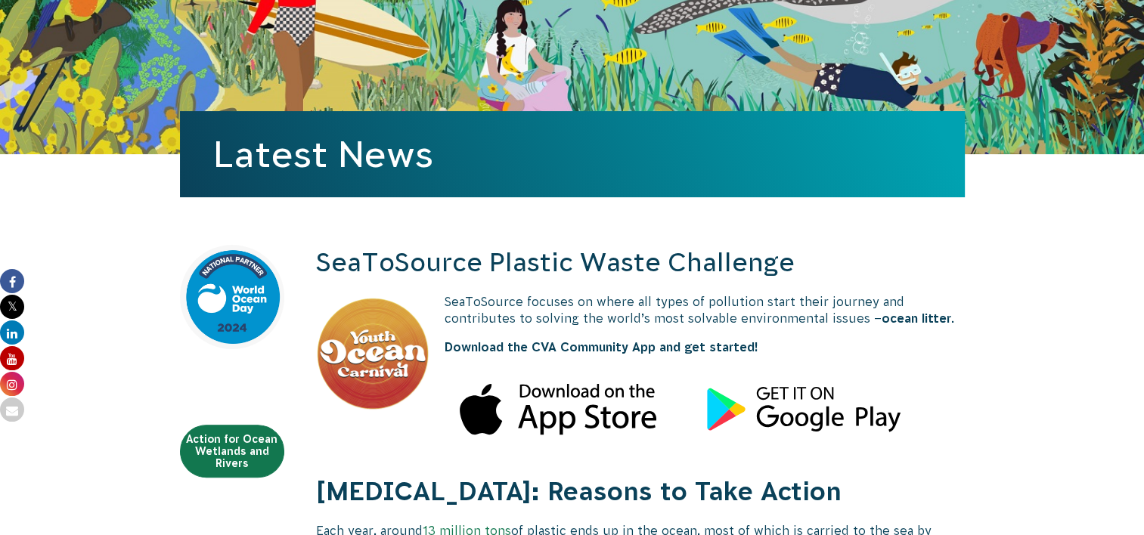
click at [336, 355] on img at bounding box center [372, 353] width 113 height 113
click at [389, 368] on img at bounding box center [372, 353] width 113 height 113
click at [389, 367] on img at bounding box center [372, 353] width 113 height 113
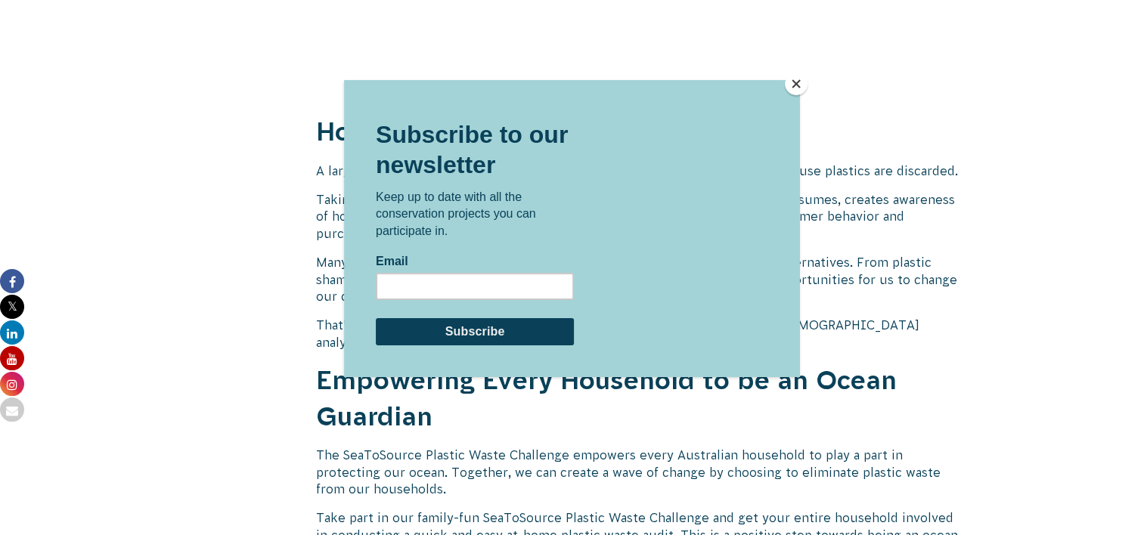
scroll to position [1523, 0]
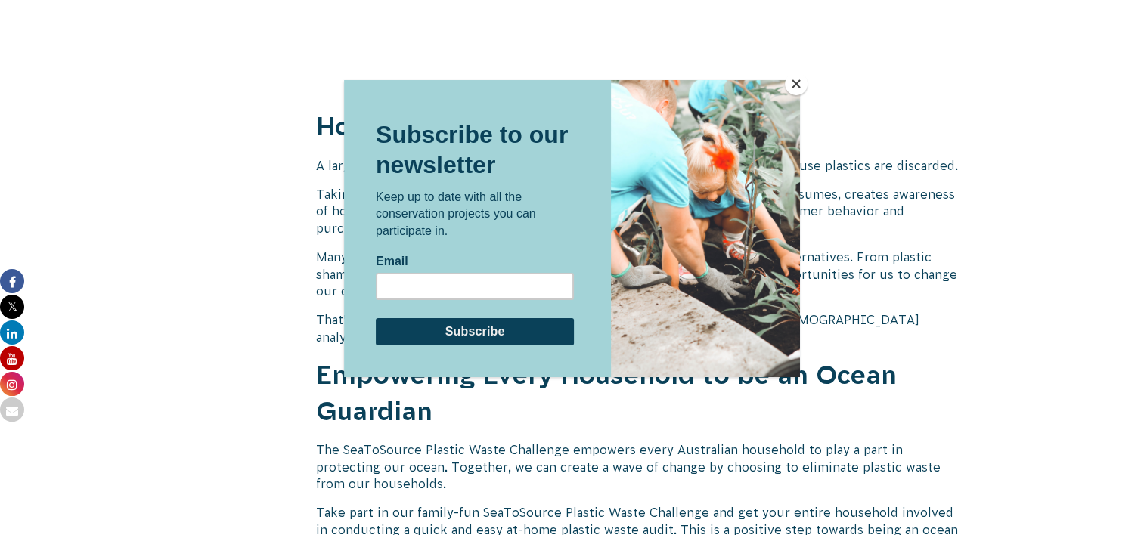
click at [794, 83] on button "Close" at bounding box center [796, 84] width 23 height 23
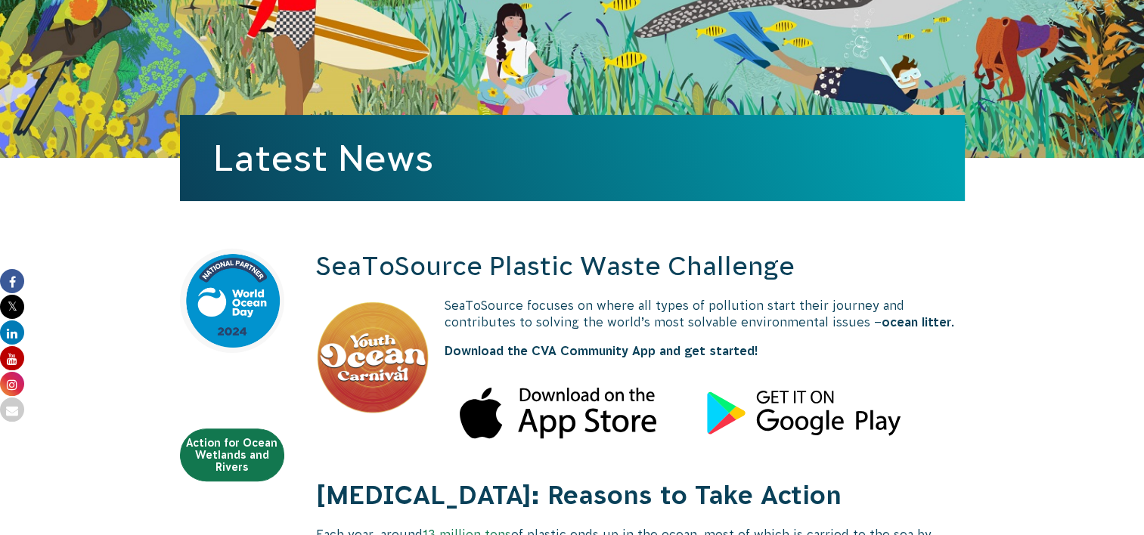
scroll to position [313, 0]
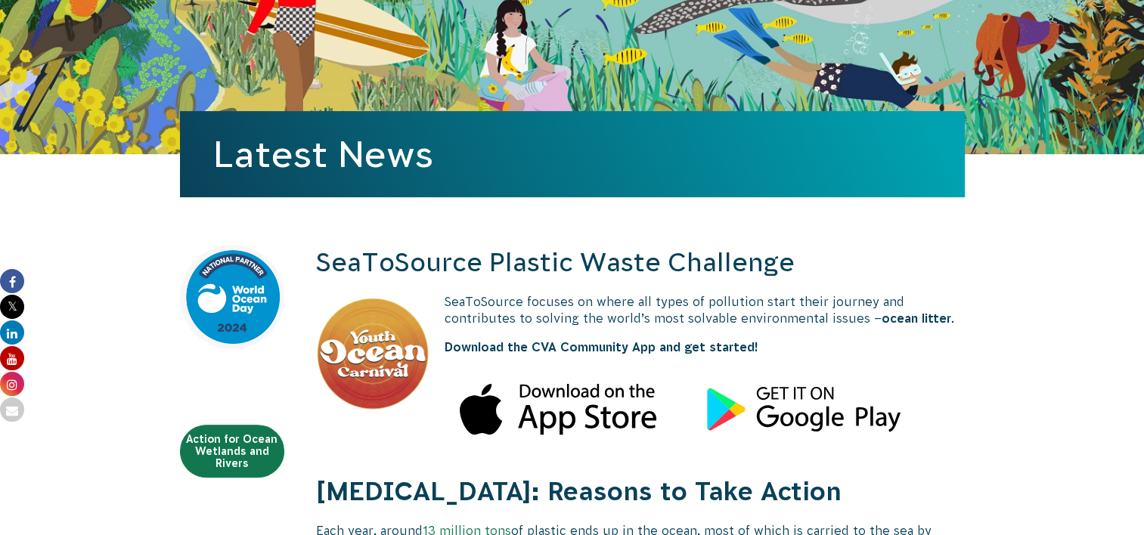
click at [402, 365] on img at bounding box center [372, 353] width 113 height 113
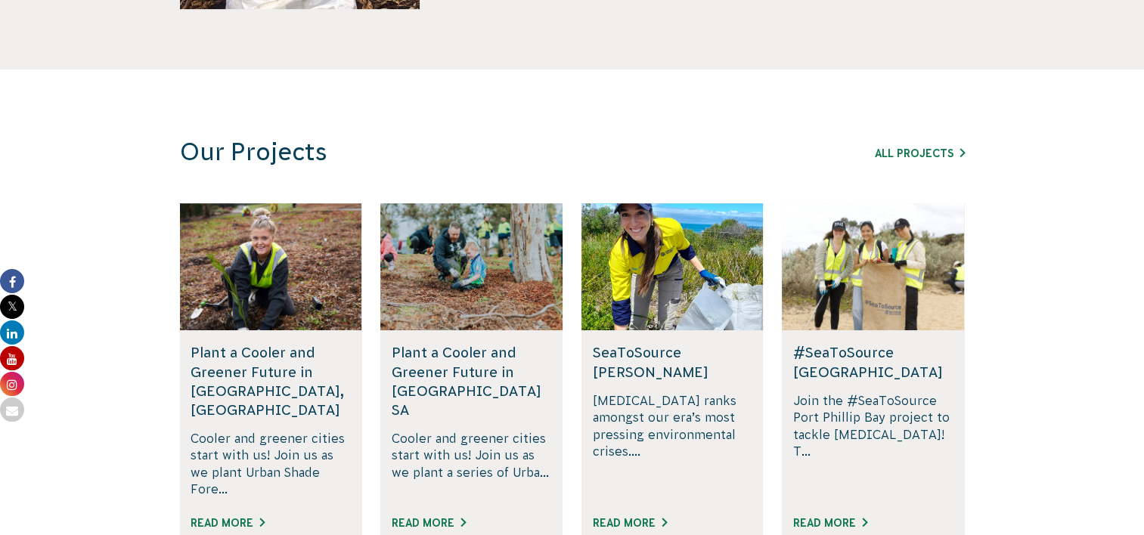
scroll to position [832, 0]
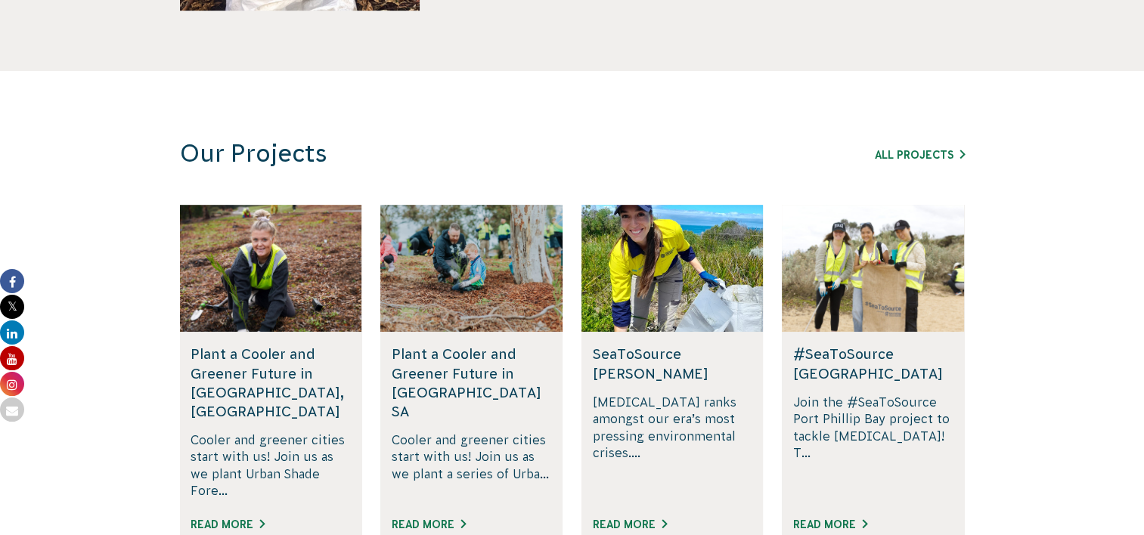
drag, startPoint x: 1001, startPoint y: 257, endPoint x: 1038, endPoint y: 219, distance: 53.0
click at [1038, 219] on section "Our Projects All Projects Rewilding Fifth Creek, SA Join us in rewilding Fifth …" at bounding box center [572, 362] width 1144 height 582
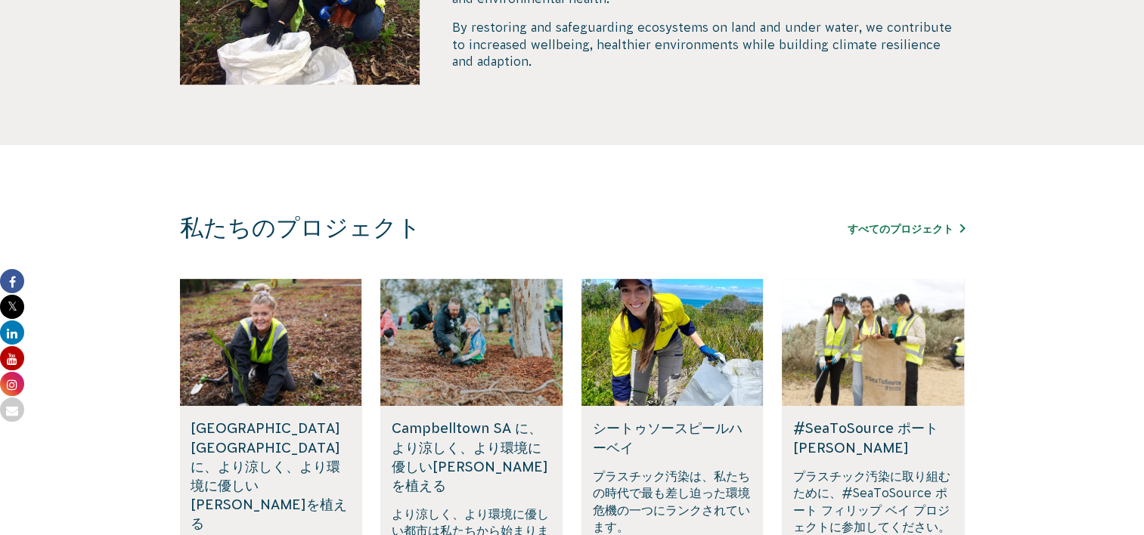
scroll to position [756, 0]
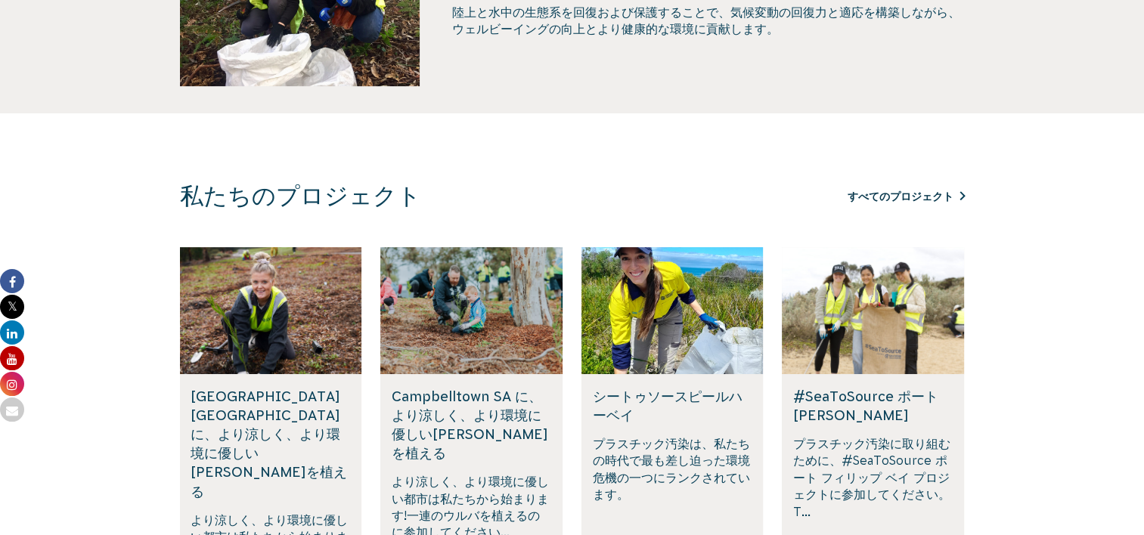
click at [926, 192] on link "すべてのプロジェクト" at bounding box center [906, 197] width 117 height 12
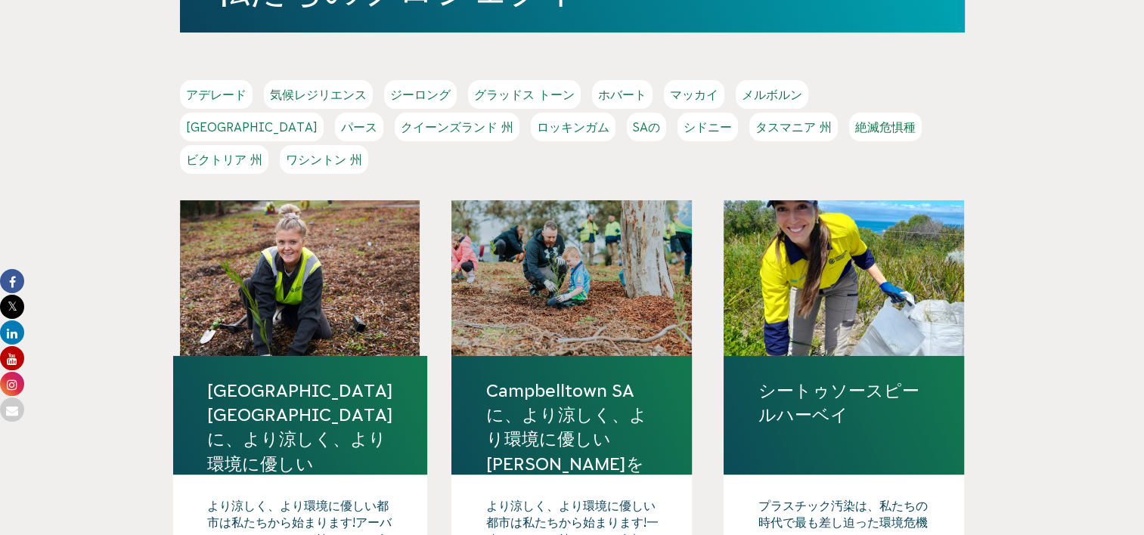
scroll to position [302, 0]
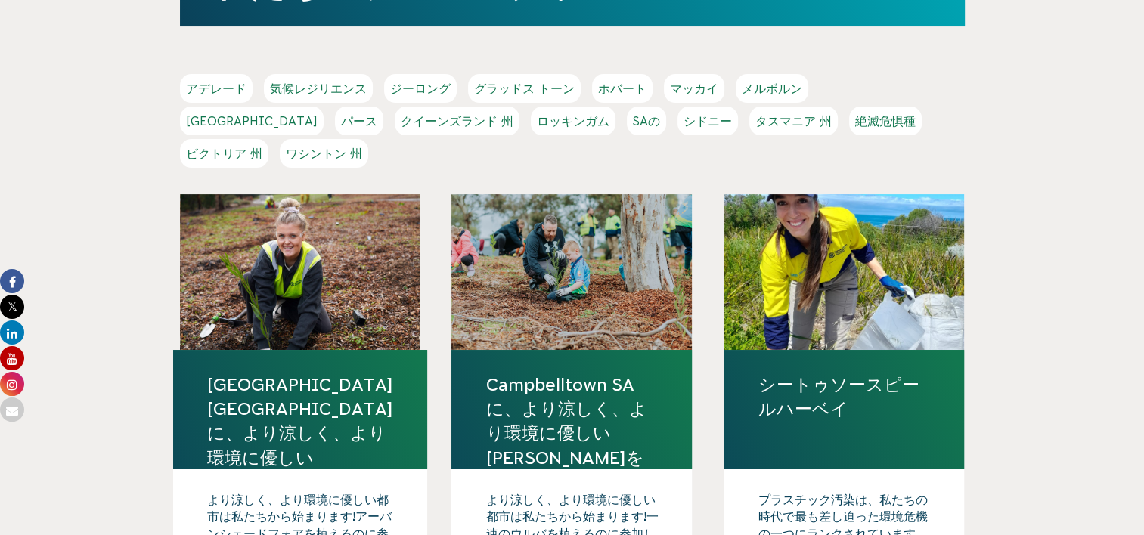
click at [457, 119] on link "クイーンズランド 州" at bounding box center [457, 121] width 125 height 29
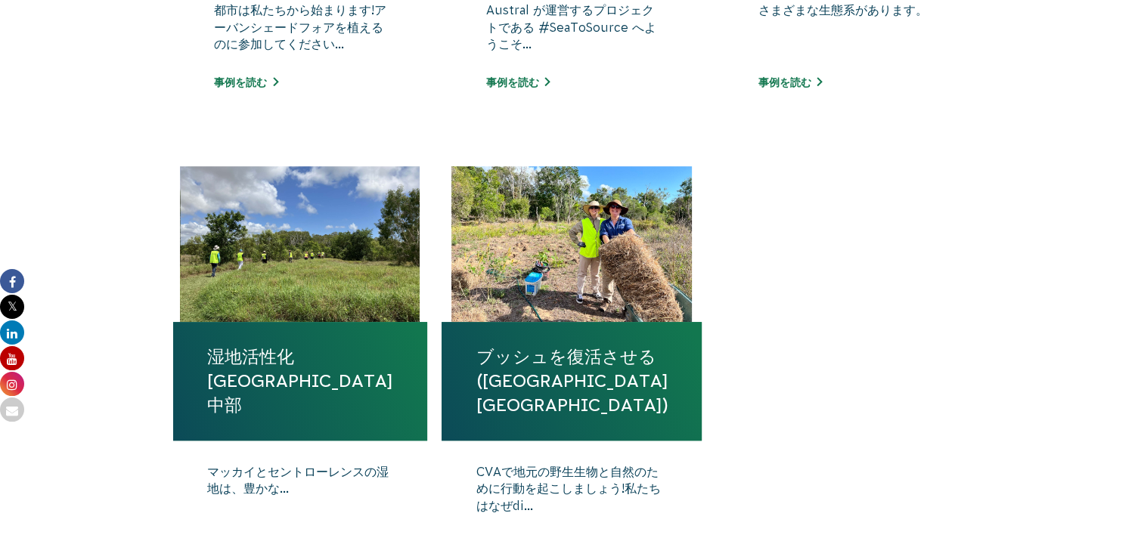
scroll to position [907, 0]
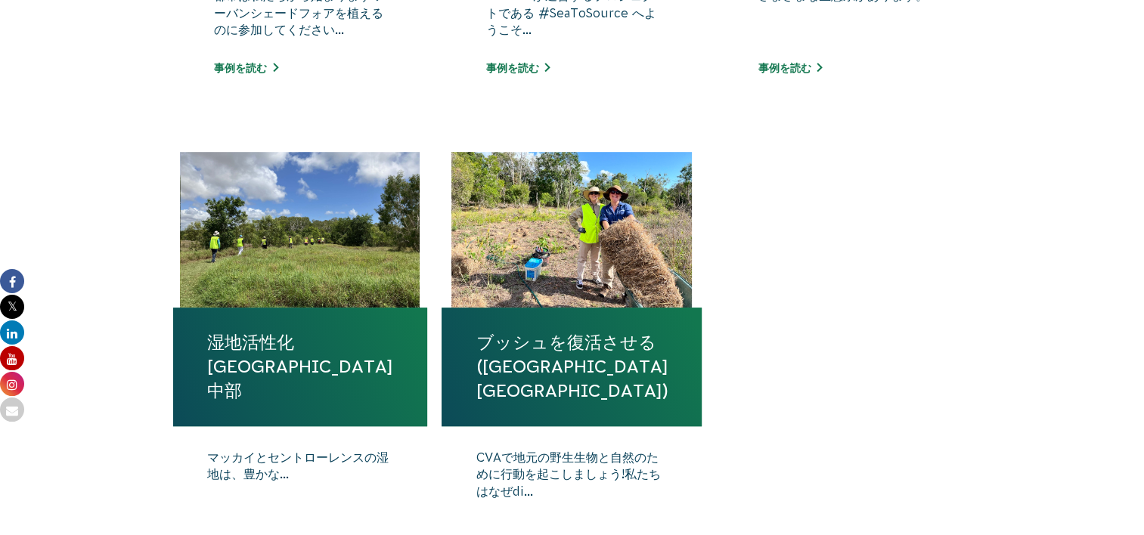
click at [542, 488] on p "CVAで地元の野生生物と自然のために行動を起こしましょう!私たちはなぜdi..." at bounding box center [572, 487] width 192 height 76
click at [526, 381] on link "ブッシュを復活させる (クイーンズランド州グラッドストーン)" at bounding box center [572, 366] width 192 height 73
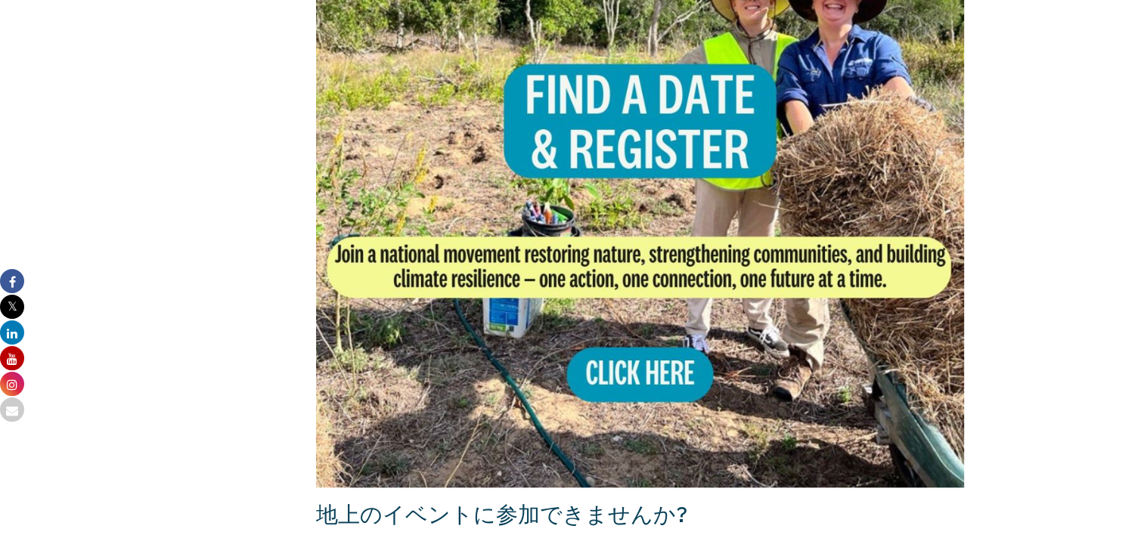
scroll to position [1286, 0]
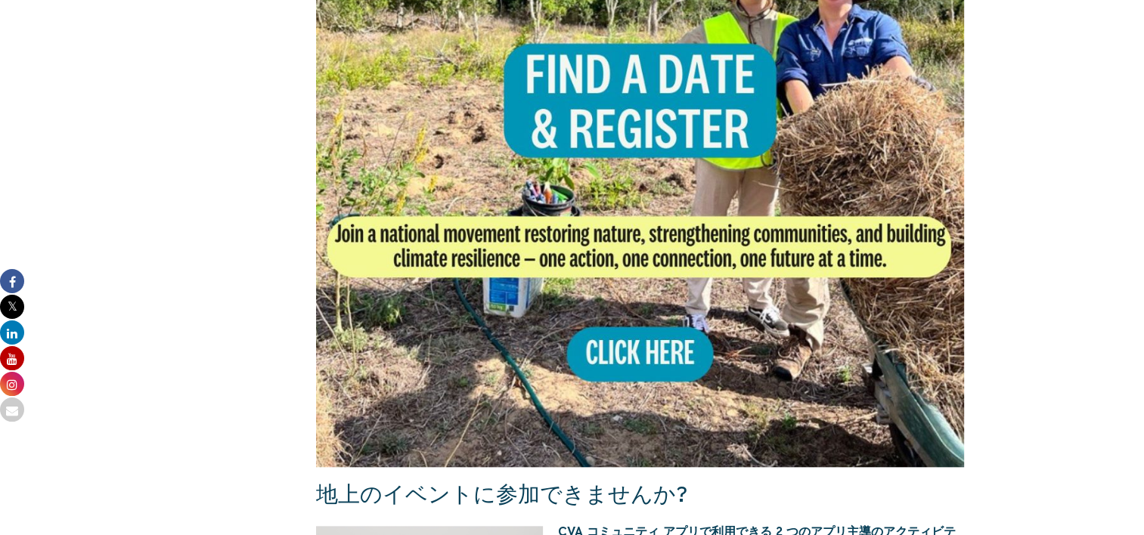
click at [650, 343] on img at bounding box center [640, 143] width 649 height 649
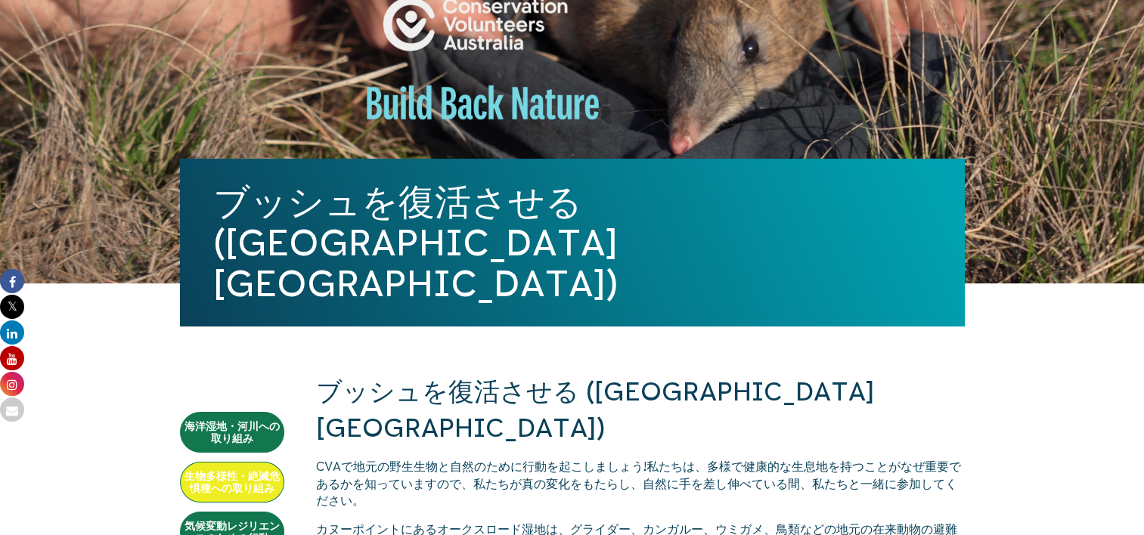
scroll to position [151, 0]
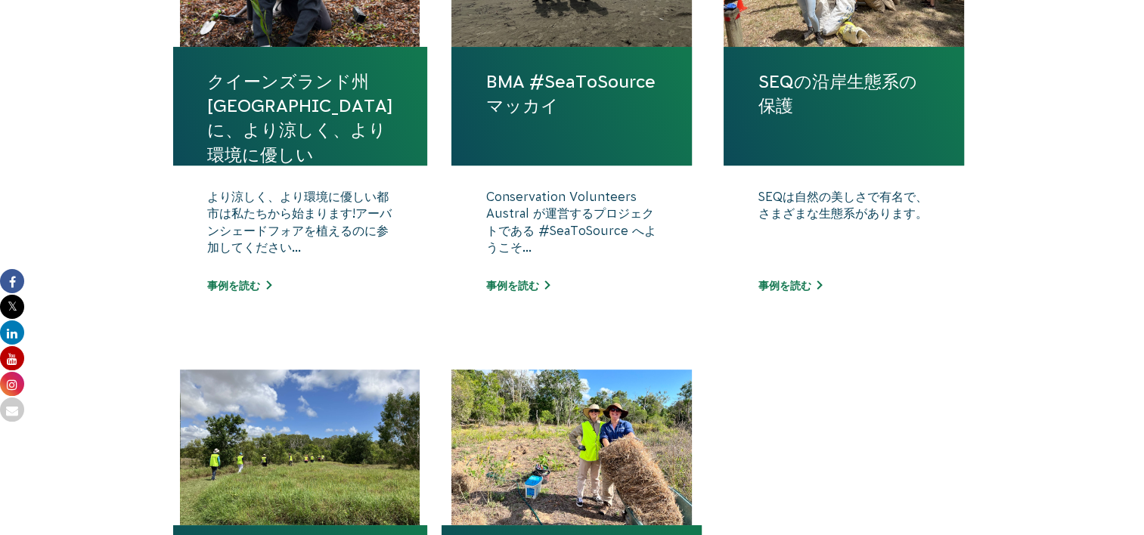
scroll to position [681, 0]
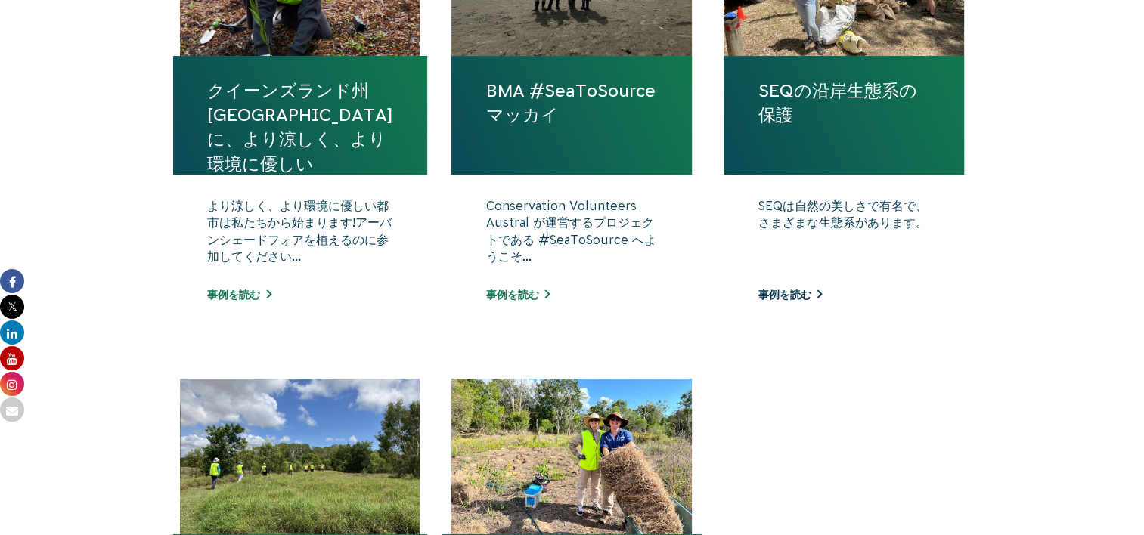
click at [797, 293] on link "事例を読む" at bounding box center [790, 295] width 64 height 12
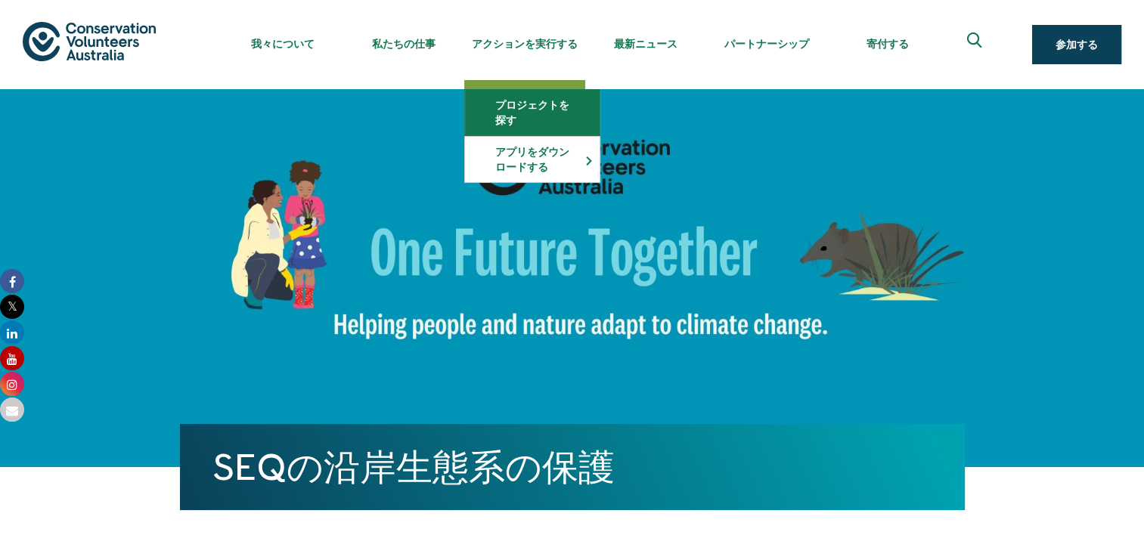
click at [543, 118] on link "プロジェクトを探す" at bounding box center [532, 112] width 135 height 45
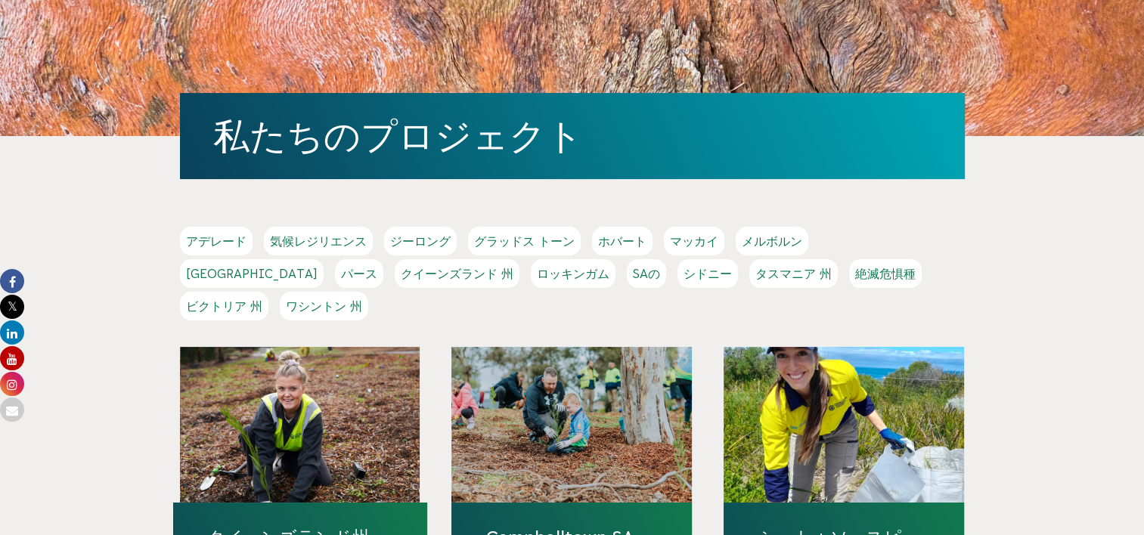
scroll to position [151, 0]
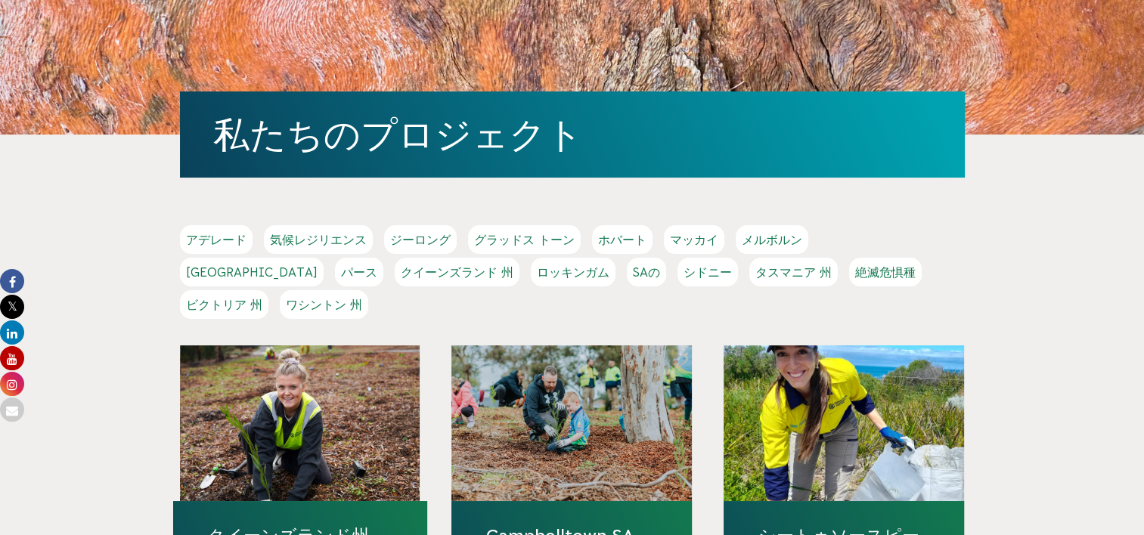
click at [225, 246] on link "アデレード" at bounding box center [216, 239] width 73 height 29
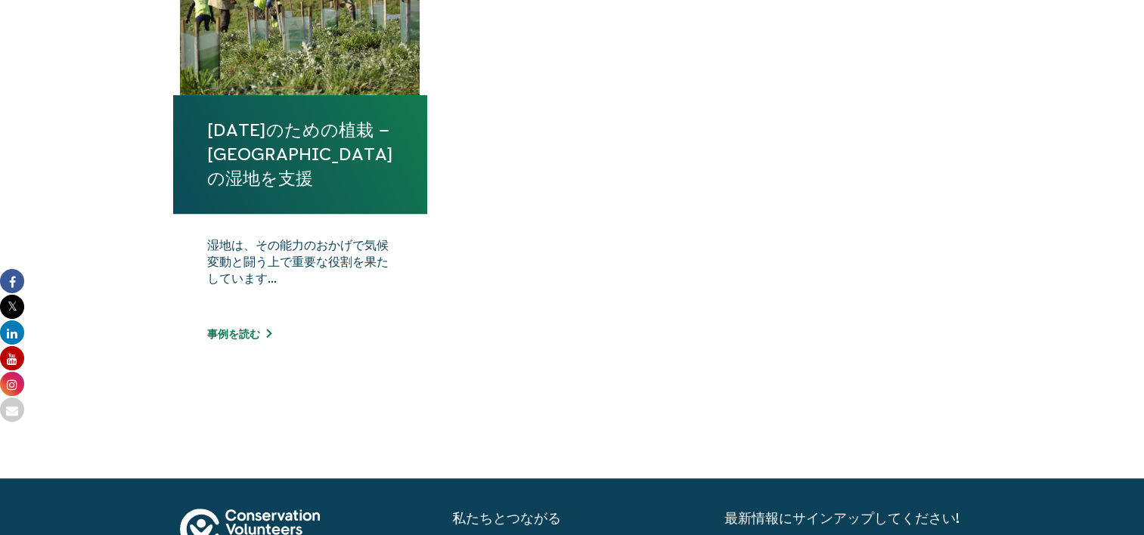
scroll to position [681, 0]
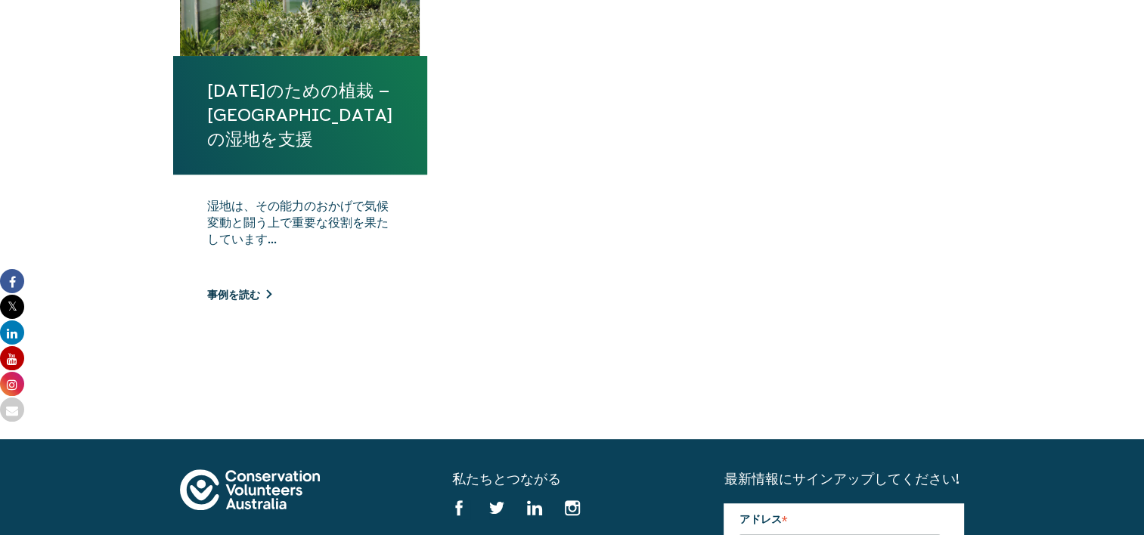
click at [240, 296] on link "事例を読む" at bounding box center [239, 295] width 64 height 12
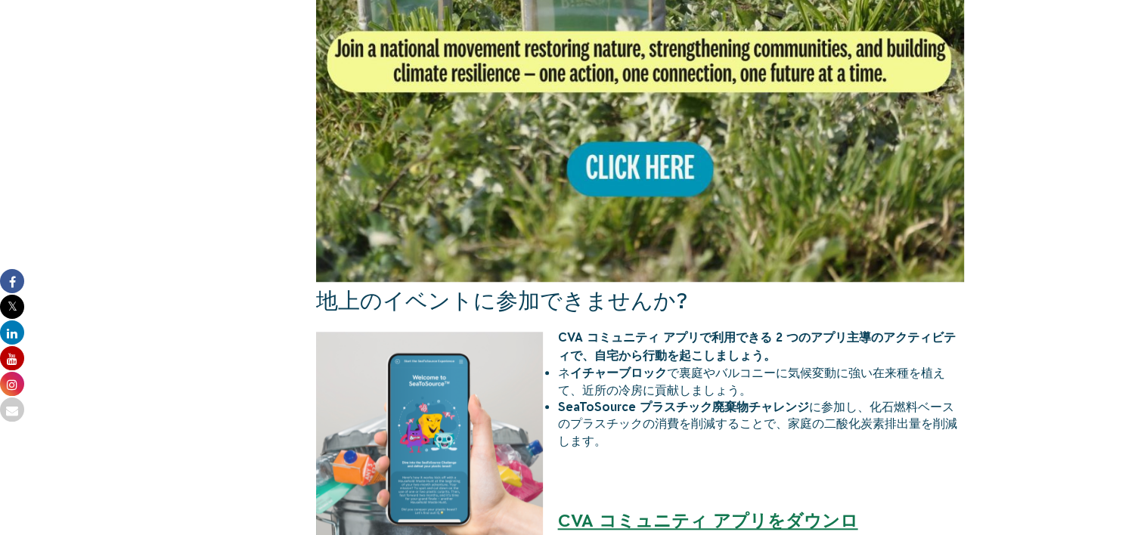
scroll to position [832, 0]
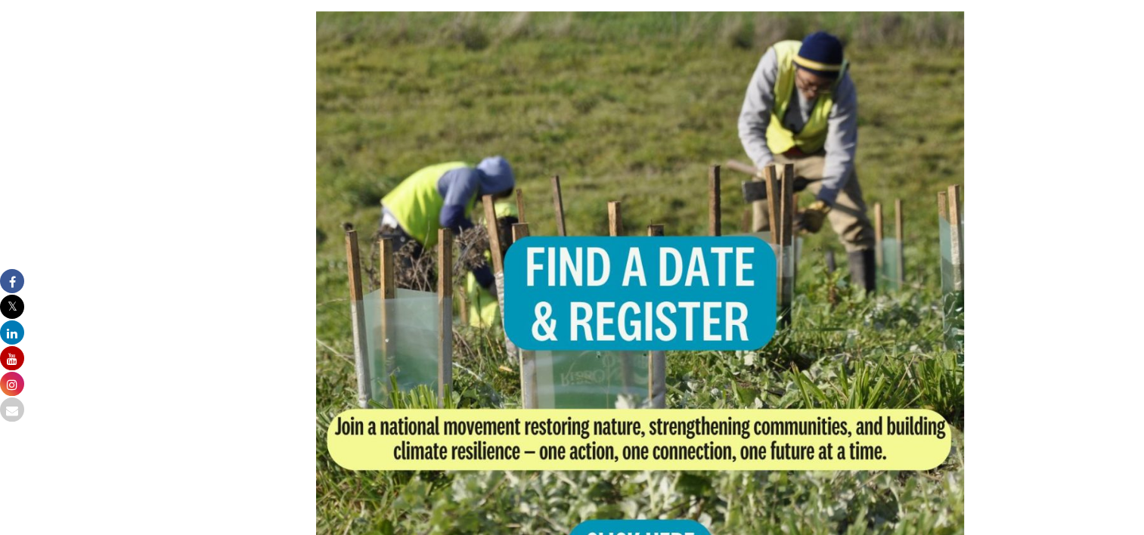
click at [658, 499] on img at bounding box center [640, 335] width 649 height 649
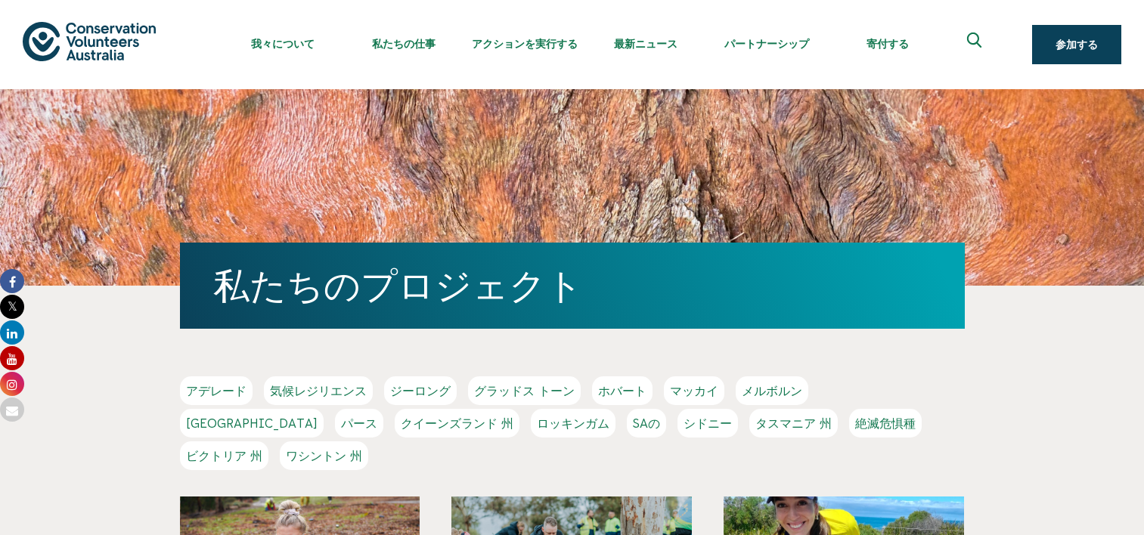
scroll to position [151, 0]
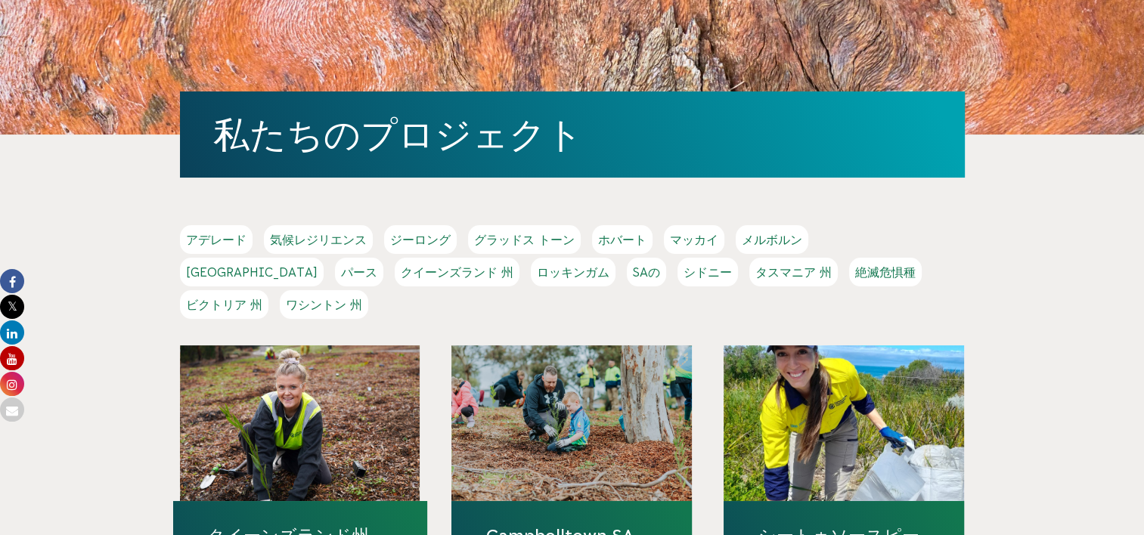
click at [472, 271] on link "クイーンズランド 州" at bounding box center [457, 272] width 125 height 29
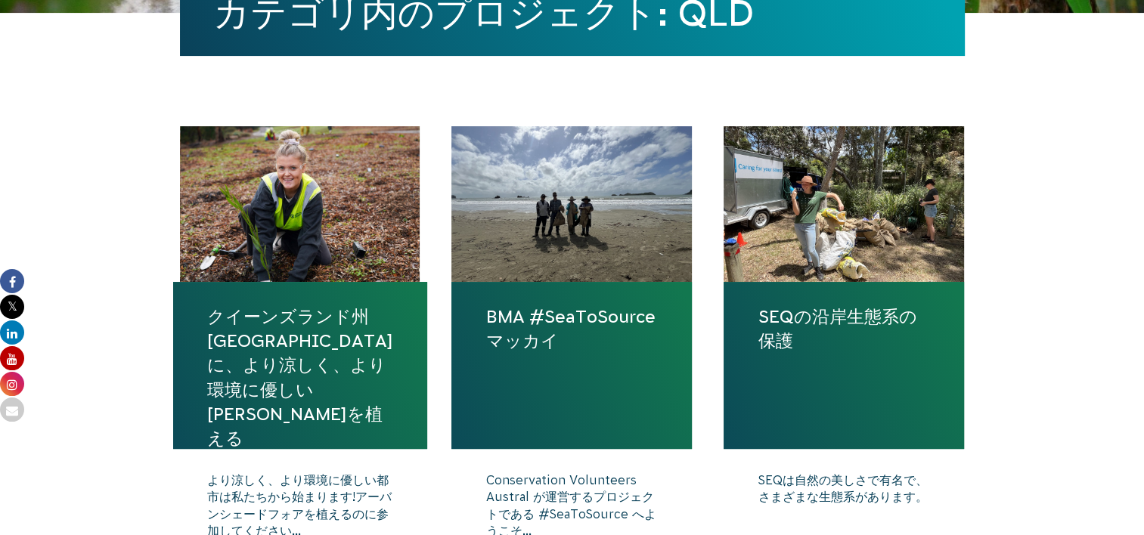
scroll to position [454, 0]
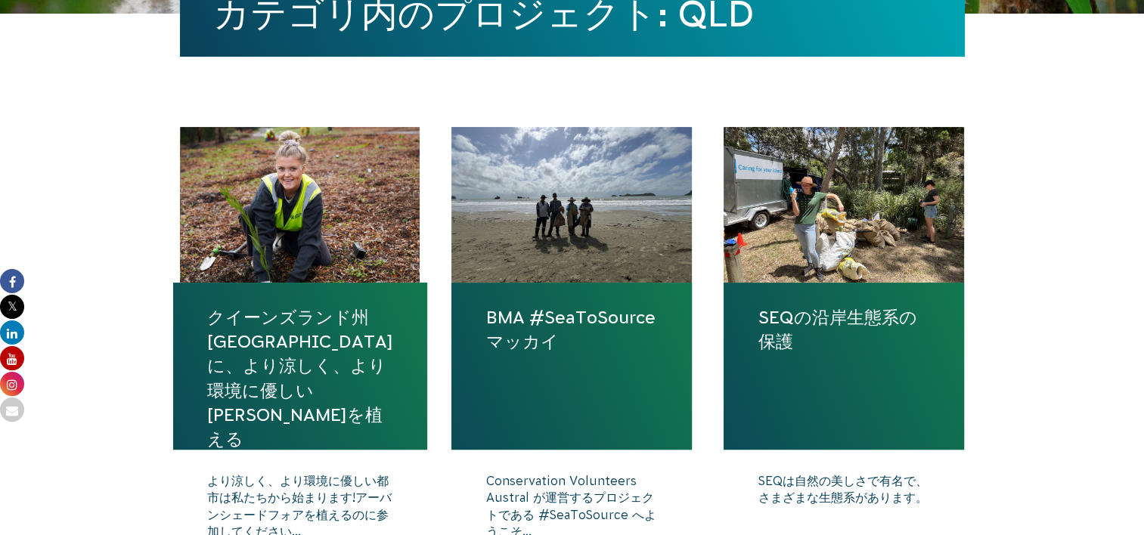
click at [934, 264] on div at bounding box center [844, 205] width 240 height 156
click at [867, 311] on link "SEQの沿岸生態系の保護" at bounding box center [844, 330] width 172 height 48
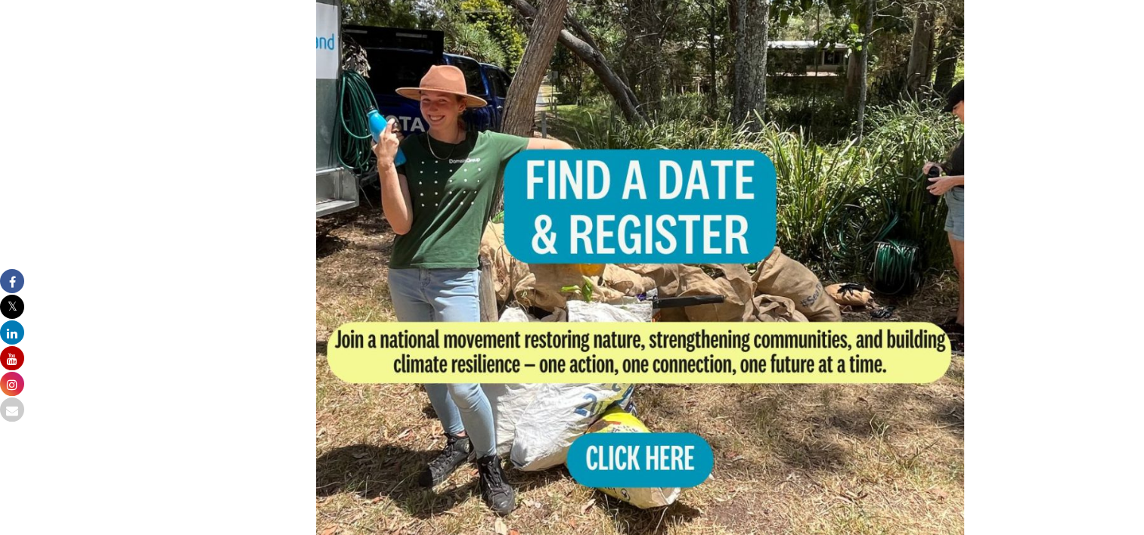
scroll to position [832, 0]
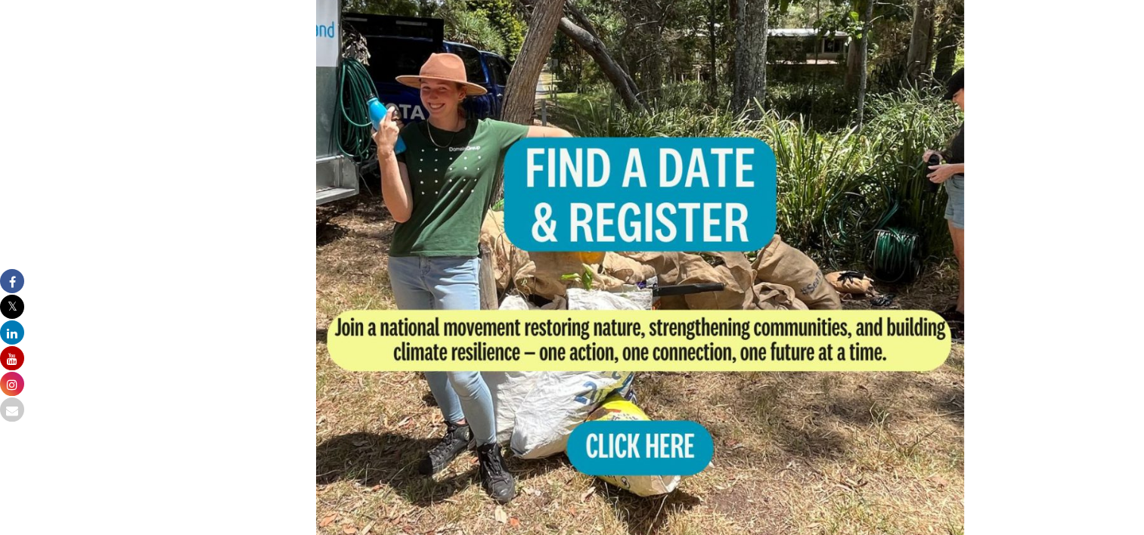
click at [617, 443] on img at bounding box center [640, 236] width 649 height 649
